Goal: Task Accomplishment & Management: Manage account settings

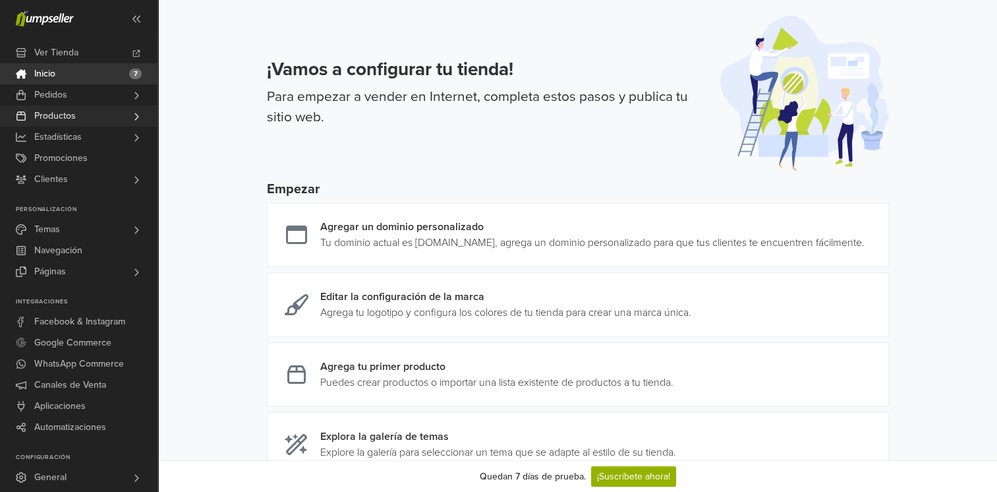
click at [84, 113] on link "Productos" at bounding box center [78, 115] width 157 height 21
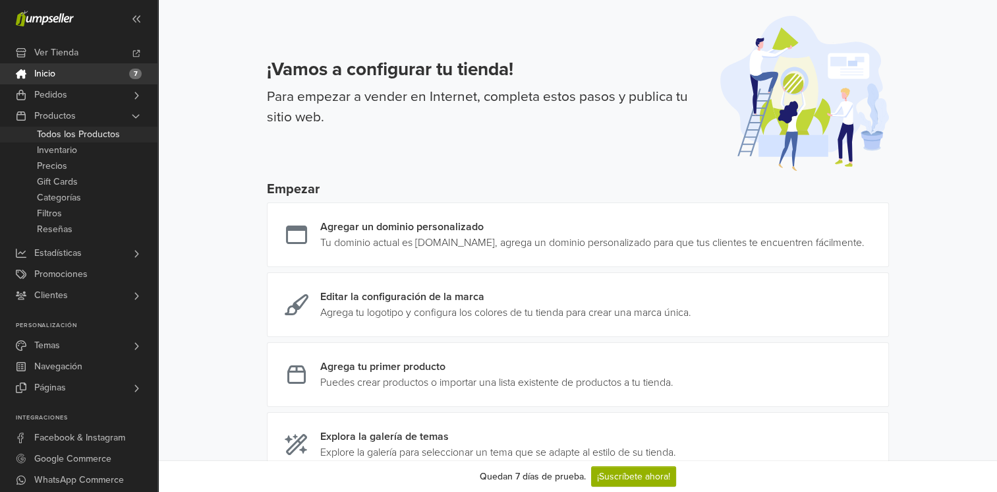
click at [84, 133] on span "Todos los Productos" at bounding box center [78, 135] width 83 height 16
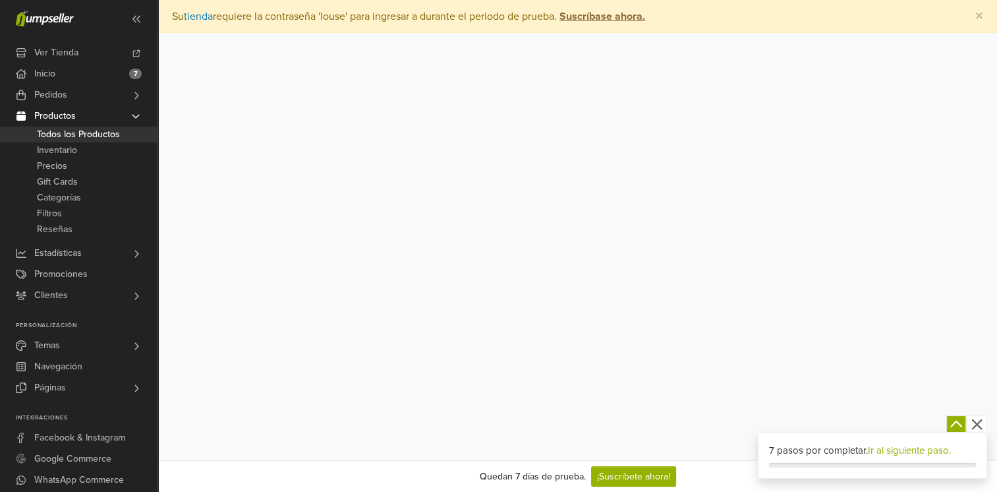
click at [285, 152] on div at bounding box center [577, 279] width 839 height 492
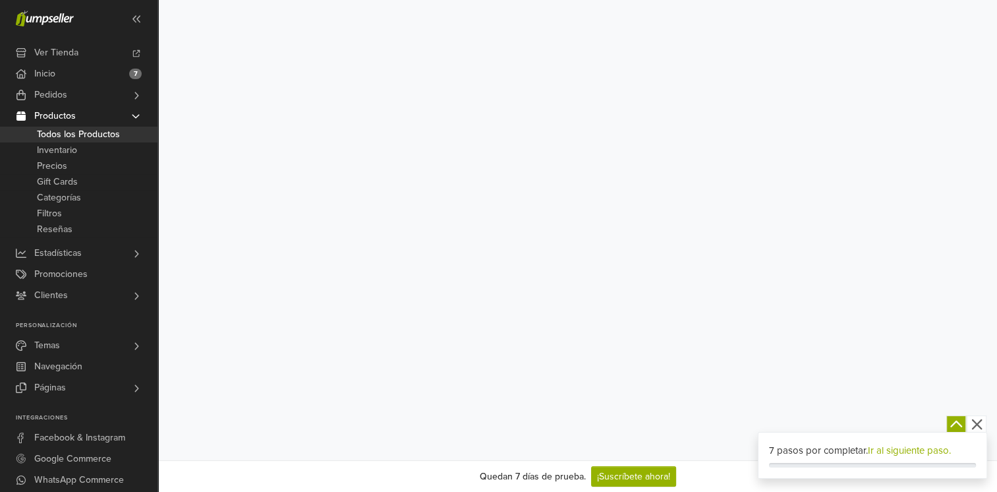
click at [283, 166] on div at bounding box center [577, 215] width 839 height 492
click at [976, 420] on icon "button" at bounding box center [977, 424] width 16 height 16
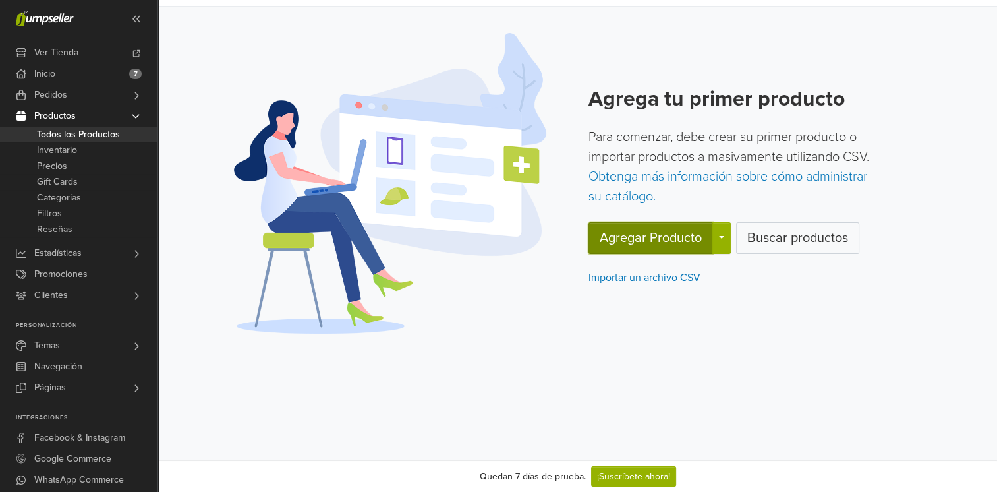
click at [698, 233] on button "Agregar Producto" at bounding box center [650, 238] width 125 height 32
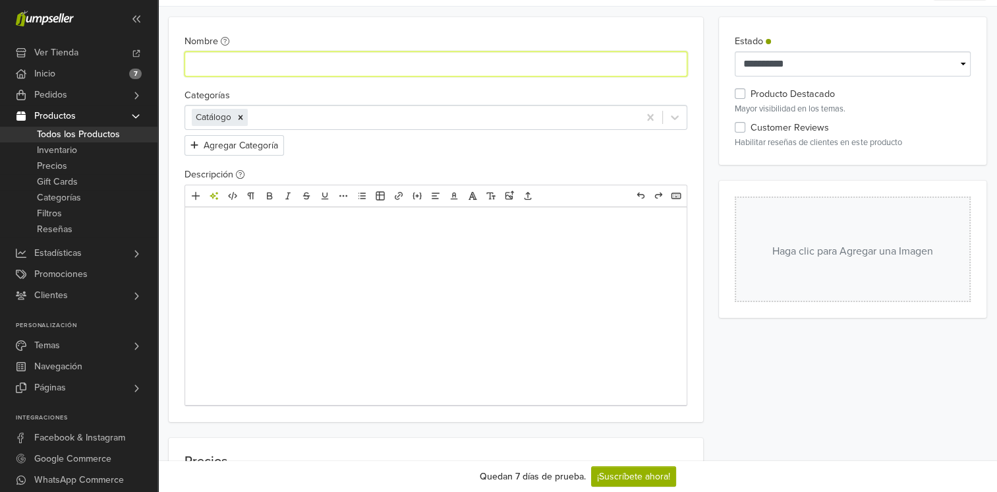
click at [327, 69] on input "Nombre" at bounding box center [435, 63] width 503 height 25
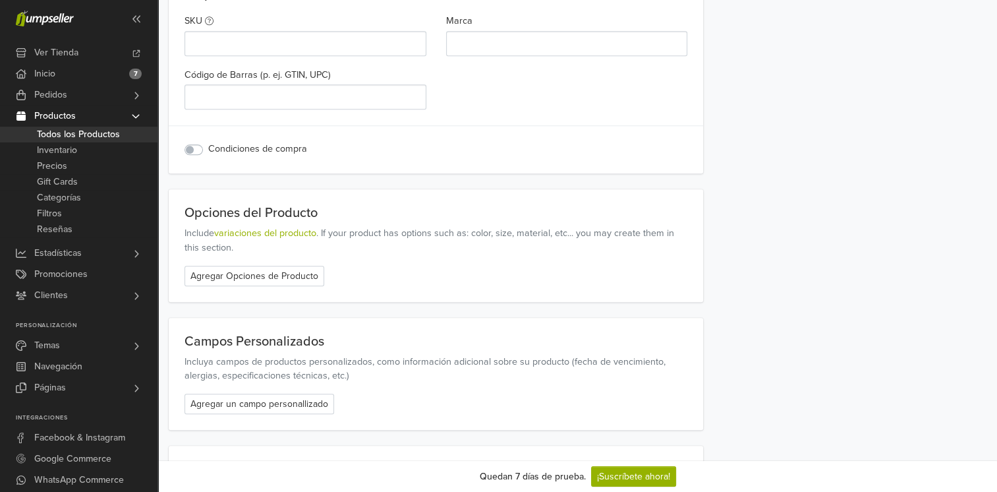
scroll to position [1563, 0]
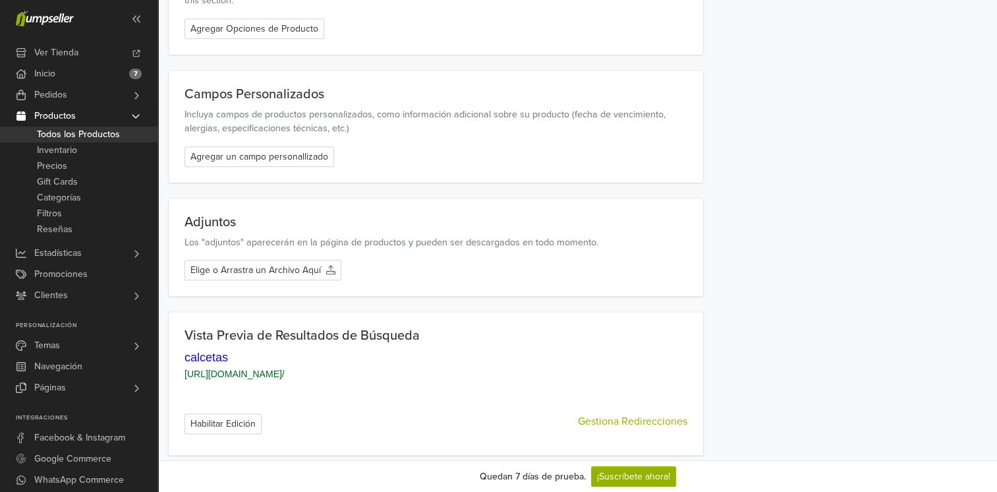
type input "********"
